Goal: Task Accomplishment & Management: Complete application form

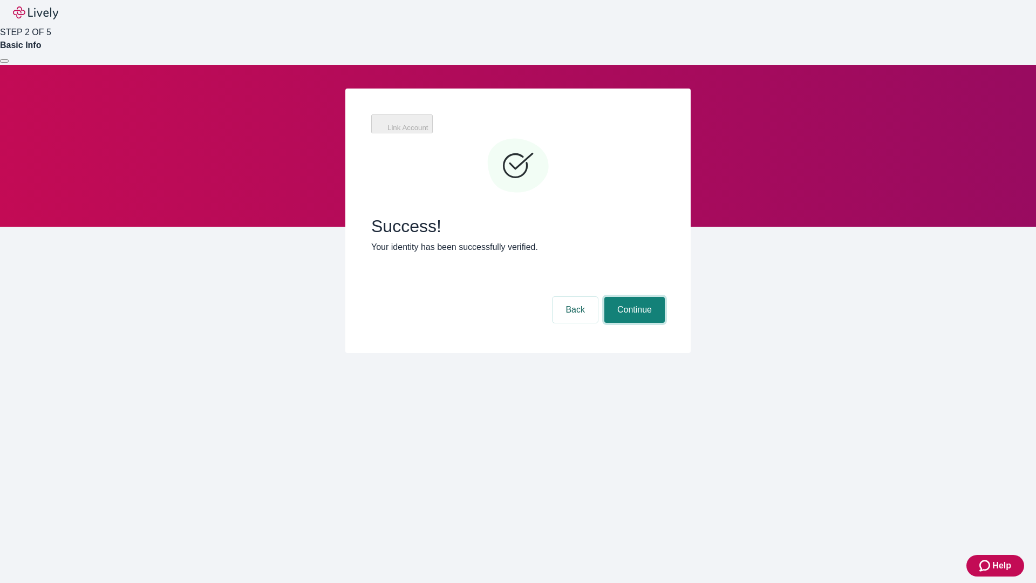
click at [665, 297] on button "Continue" at bounding box center [635, 310] width 60 height 26
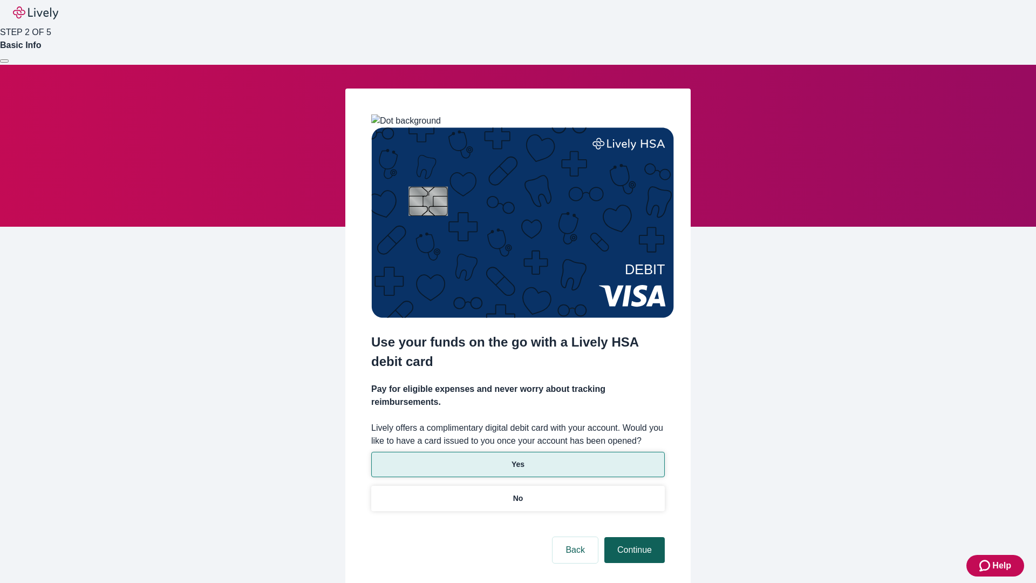
click at [518, 493] on p "No" at bounding box center [518, 498] width 10 height 11
click at [633, 537] on button "Continue" at bounding box center [635, 550] width 60 height 26
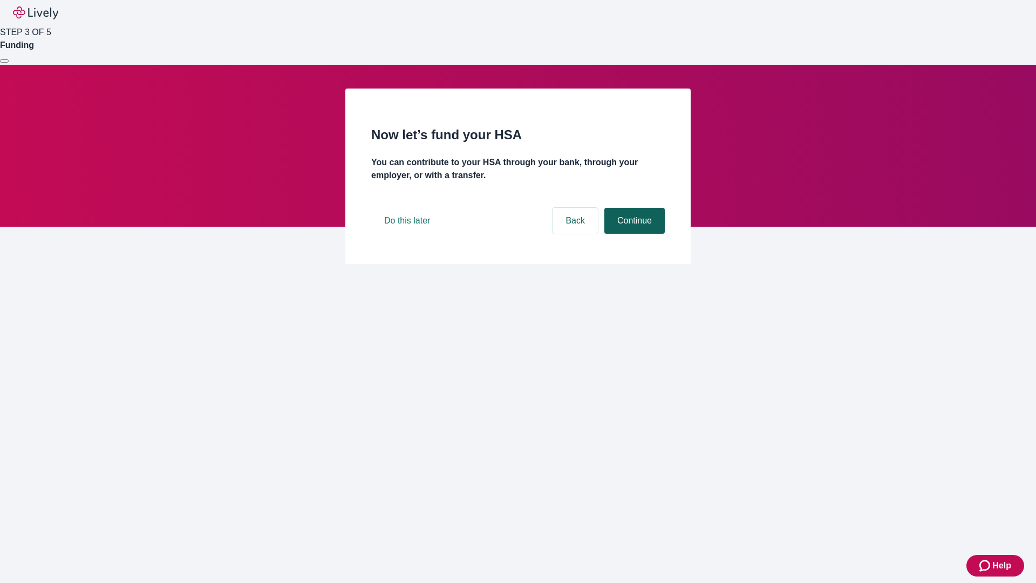
click at [633, 234] on button "Continue" at bounding box center [635, 221] width 60 height 26
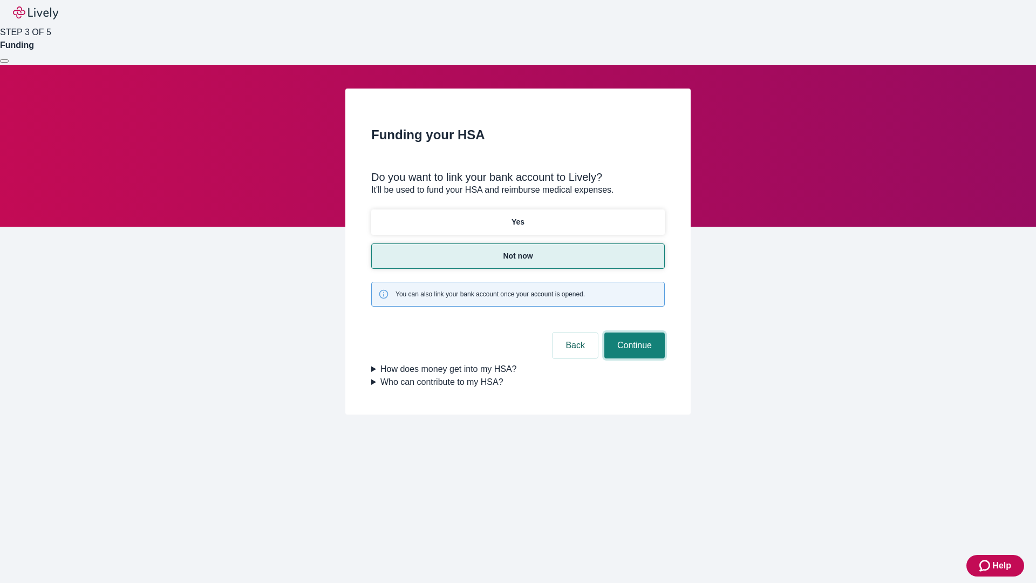
click at [633, 333] on button "Continue" at bounding box center [635, 346] width 60 height 26
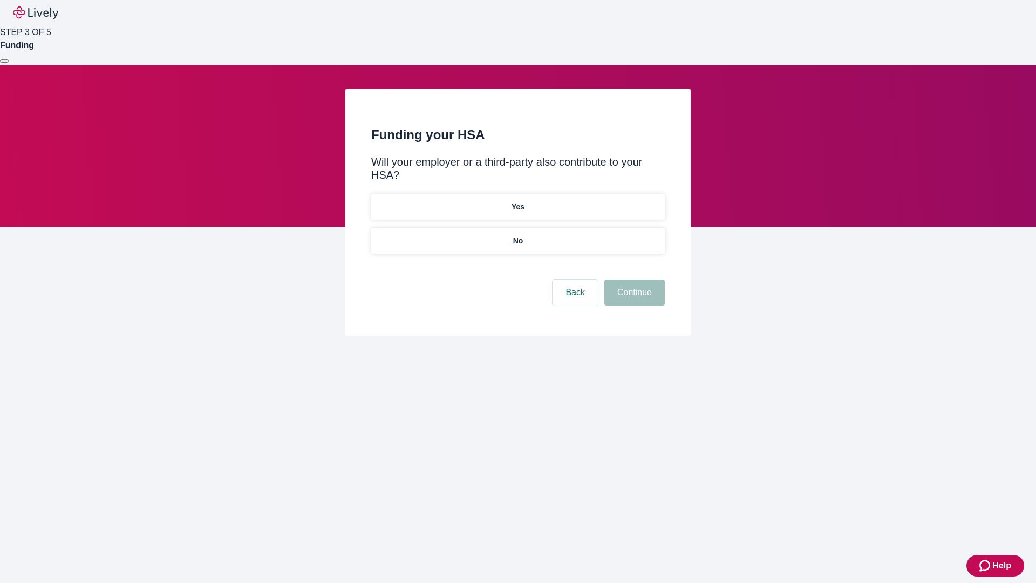
click at [518, 235] on p "No" at bounding box center [518, 240] width 10 height 11
click at [633, 280] on button "Continue" at bounding box center [635, 293] width 60 height 26
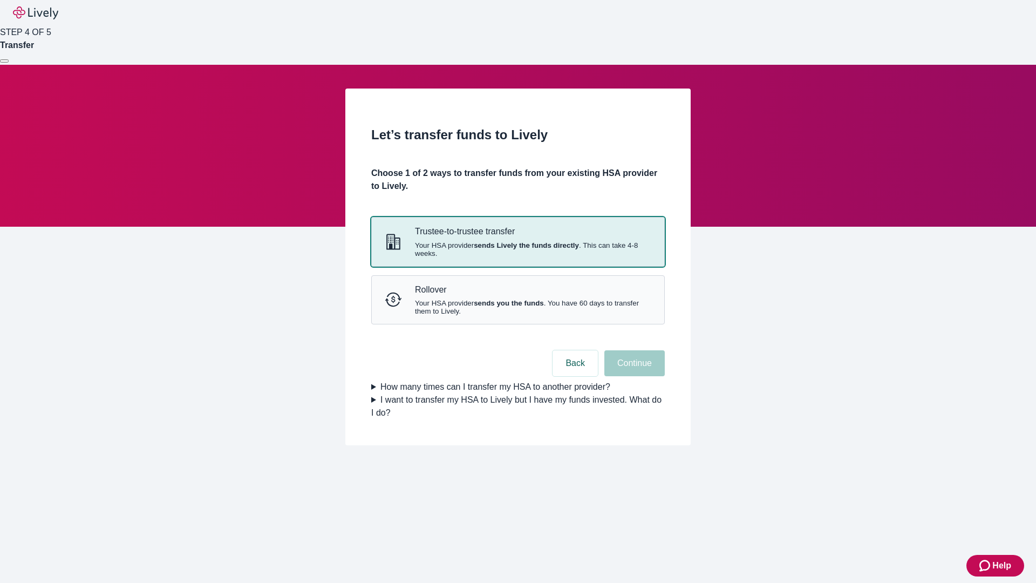
click at [518, 249] on strong "sends Lively the funds directly" at bounding box center [526, 245] width 105 height 8
click at [633, 376] on button "Continue" at bounding box center [635, 363] width 60 height 26
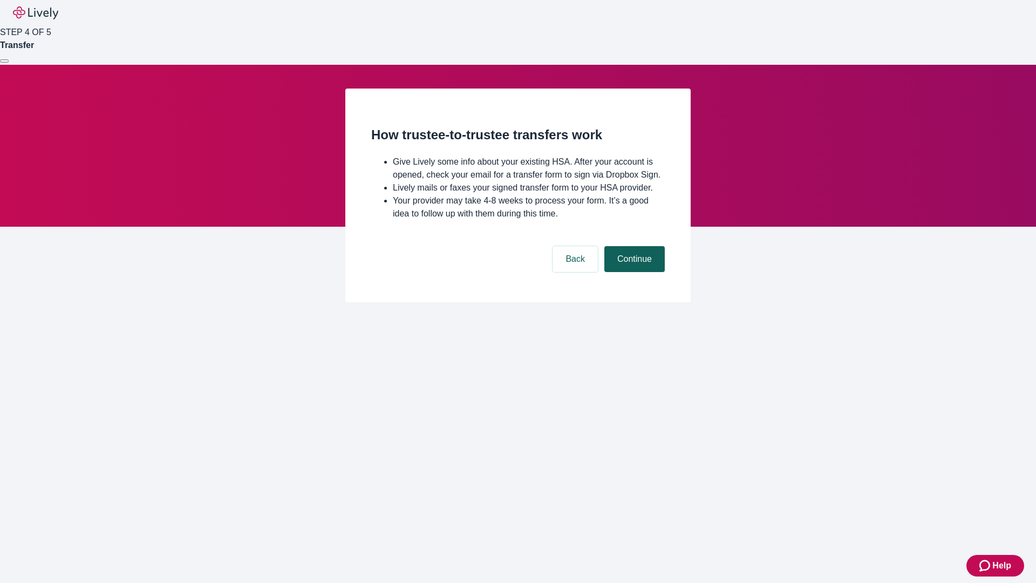
click at [633, 272] on button "Continue" at bounding box center [635, 259] width 60 height 26
